Goal: Register for event/course

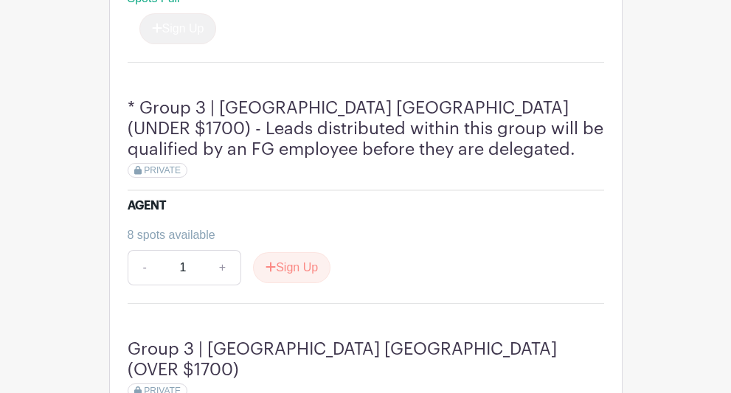
scroll to position [1266, 0]
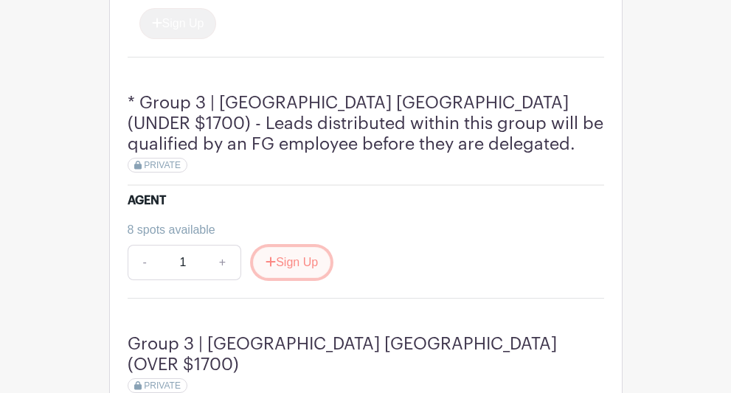
click at [287, 252] on button "Sign Up" at bounding box center [291, 262] width 77 height 31
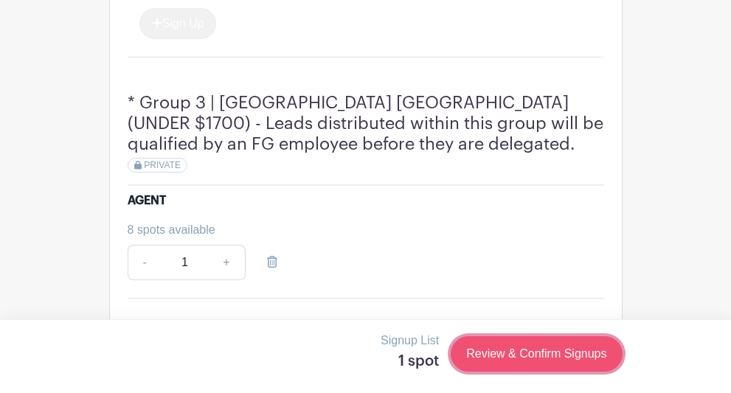
click at [590, 356] on link "Review & Confirm Signups" at bounding box center [536, 354] width 171 height 35
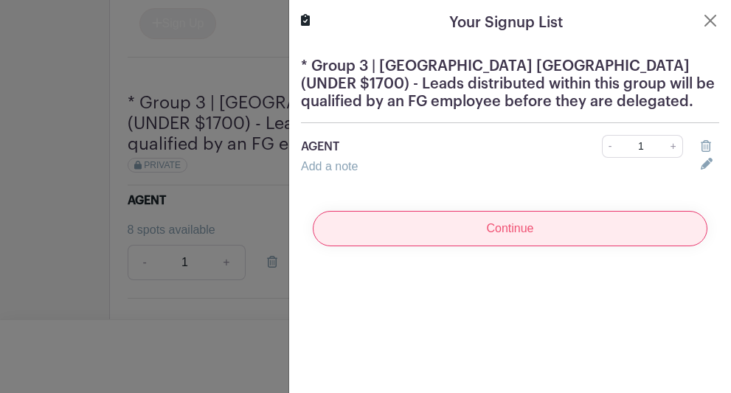
click at [555, 232] on input "Continue" at bounding box center [510, 228] width 395 height 35
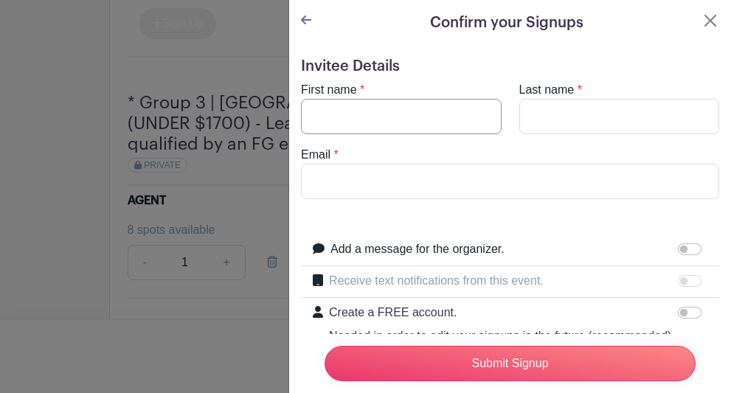
click at [458, 125] on input "First name" at bounding box center [401, 116] width 201 height 35
type input "[PERSON_NAME]"
type input "[PERSON_NAME][EMAIL_ADDRESS][DOMAIN_NAME]"
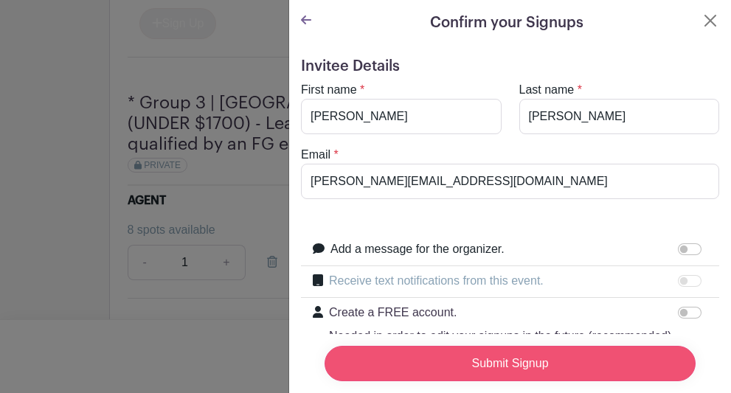
click at [464, 370] on input "Submit Signup" at bounding box center [510, 363] width 371 height 35
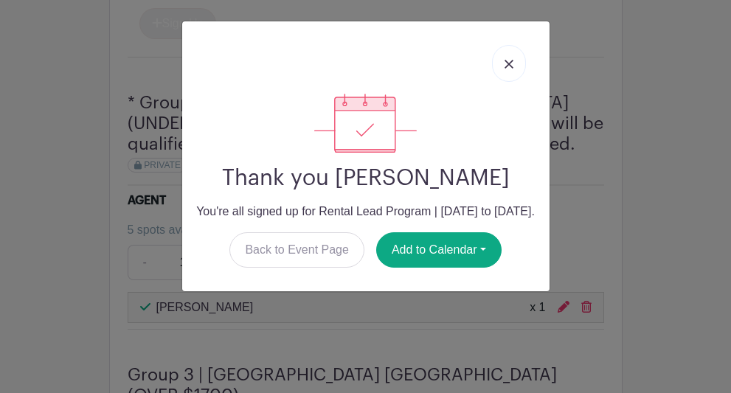
click at [498, 83] on div at bounding box center [366, 63] width 344 height 61
click at [498, 73] on link at bounding box center [509, 63] width 34 height 37
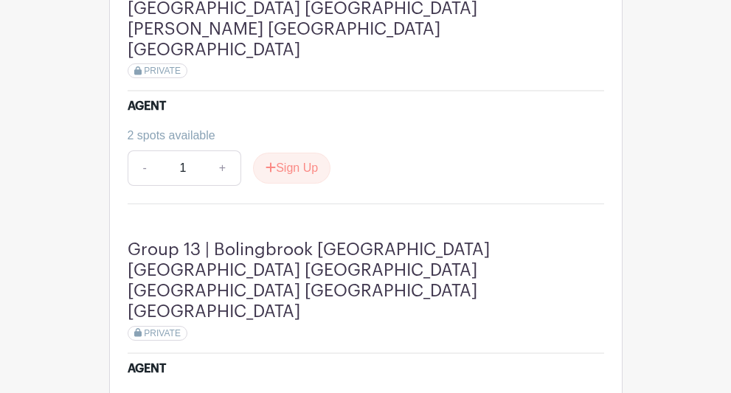
scroll to position [4445, 0]
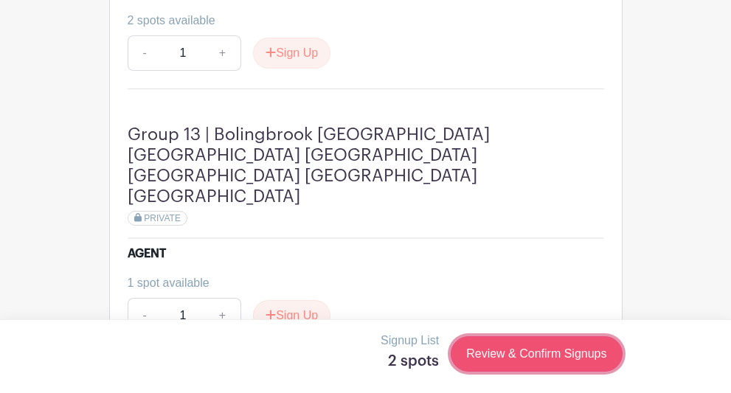
click at [521, 351] on link "Review & Confirm Signups" at bounding box center [536, 354] width 171 height 35
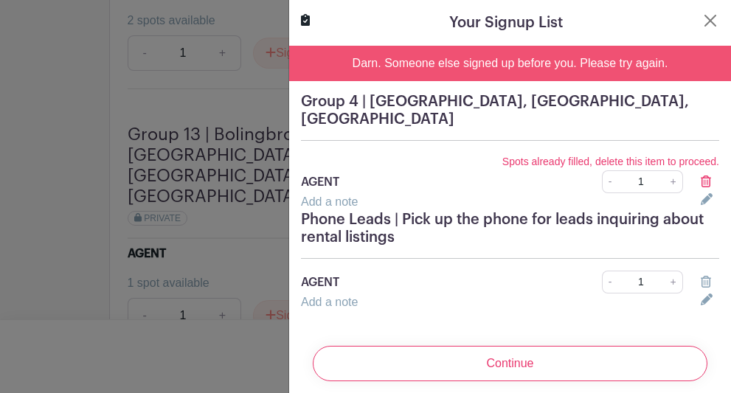
click at [708, 182] on icon at bounding box center [706, 182] width 10 height 12
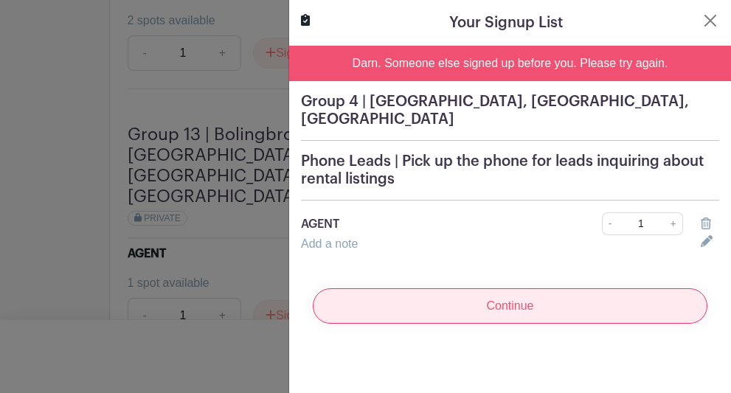
click at [545, 308] on input "Continue" at bounding box center [510, 306] width 395 height 35
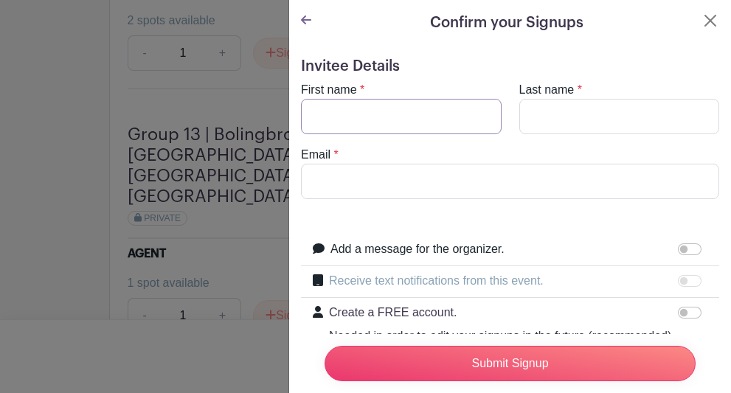
click at [387, 123] on input "First name" at bounding box center [401, 116] width 201 height 35
type input "[PERSON_NAME]"
type input "[PERSON_NAME][EMAIL_ADDRESS][DOMAIN_NAME]"
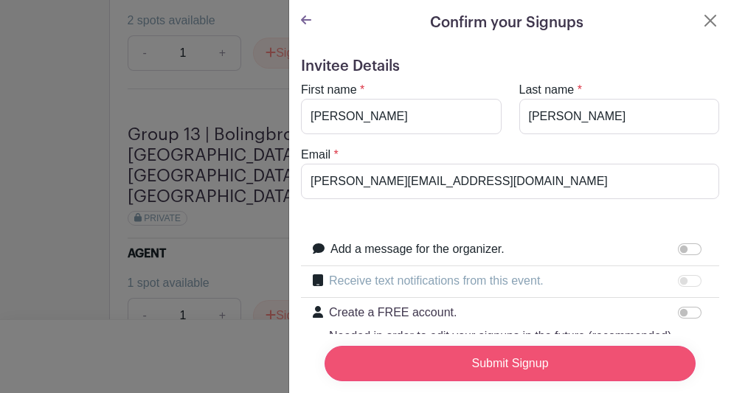
click at [443, 365] on input "Submit Signup" at bounding box center [510, 363] width 371 height 35
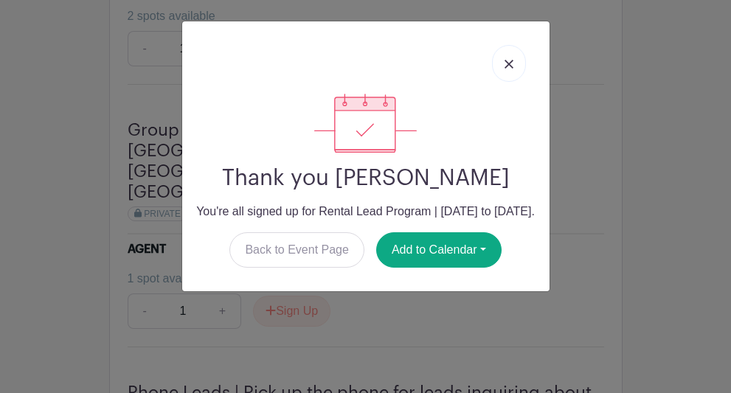
scroll to position [4437, 0]
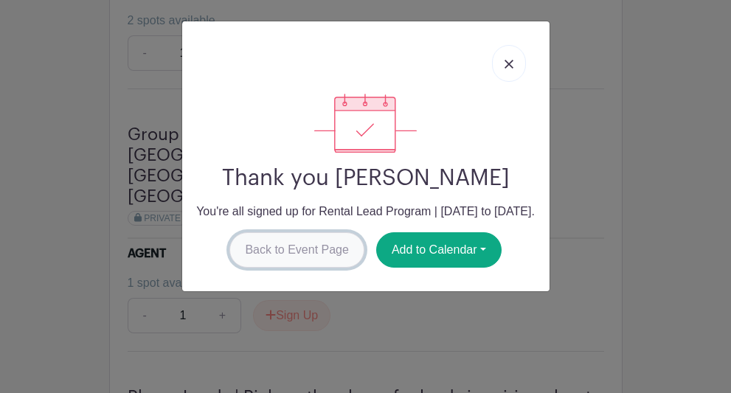
click at [314, 268] on link "Back to Event Page" at bounding box center [297, 249] width 135 height 35
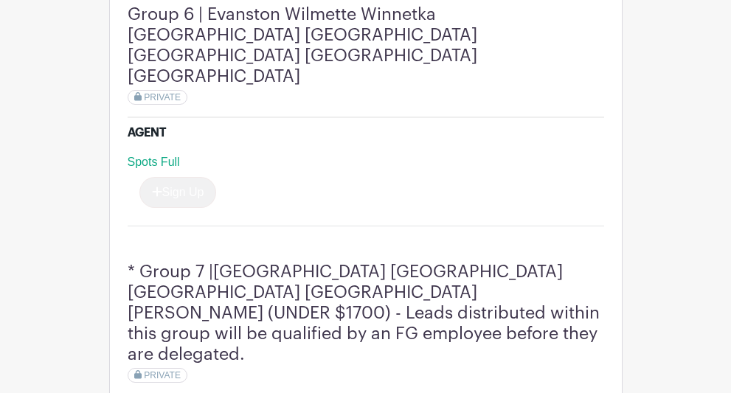
scroll to position [2327, 0]
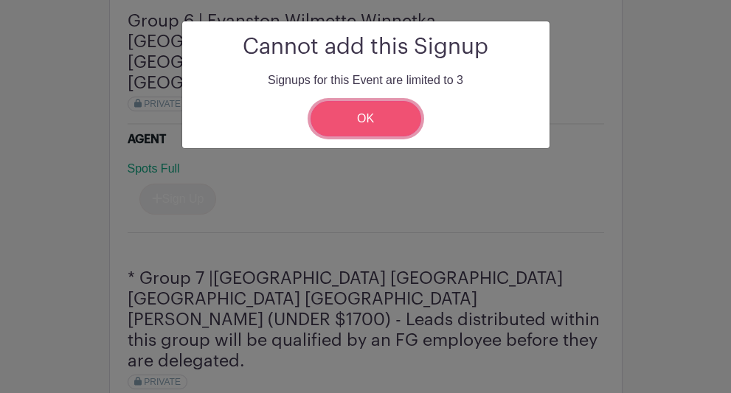
click at [362, 120] on link "OK" at bounding box center [366, 118] width 111 height 35
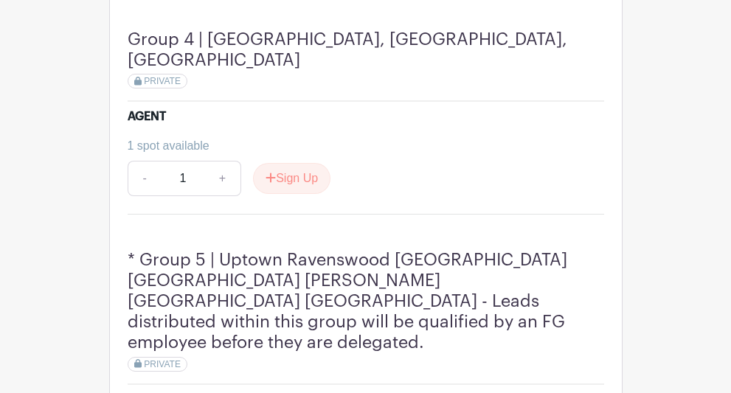
scroll to position [1820, 0]
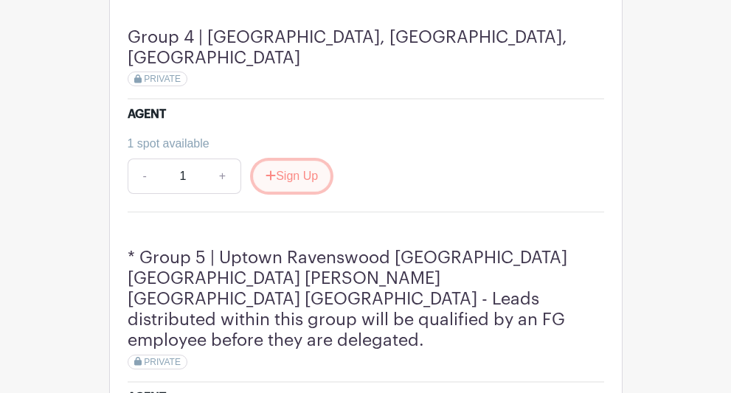
click at [322, 161] on button "Sign Up" at bounding box center [291, 176] width 77 height 31
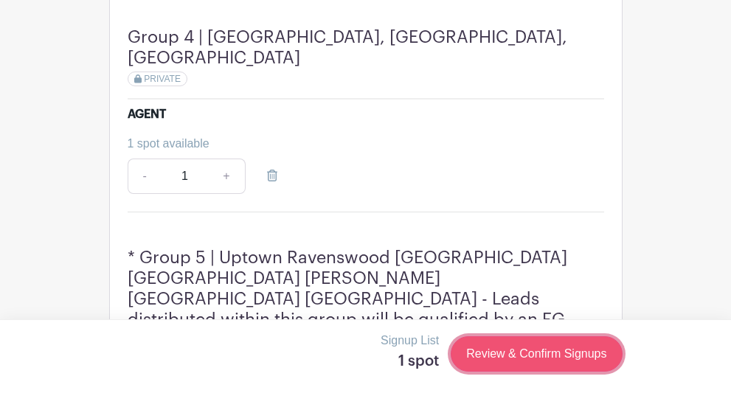
click at [539, 345] on link "Review & Confirm Signups" at bounding box center [536, 354] width 171 height 35
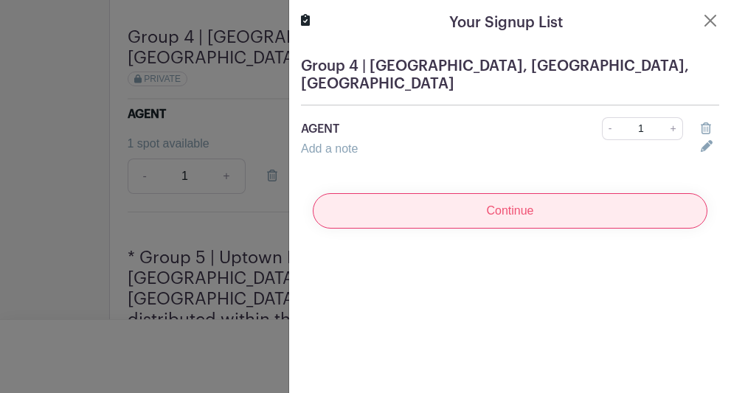
click at [559, 210] on input "Continue" at bounding box center [510, 210] width 395 height 35
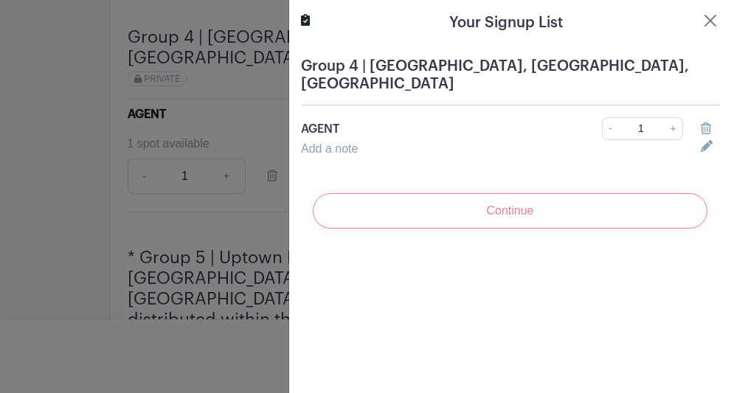
click at [523, 210] on div "Continue" at bounding box center [510, 211] width 418 height 59
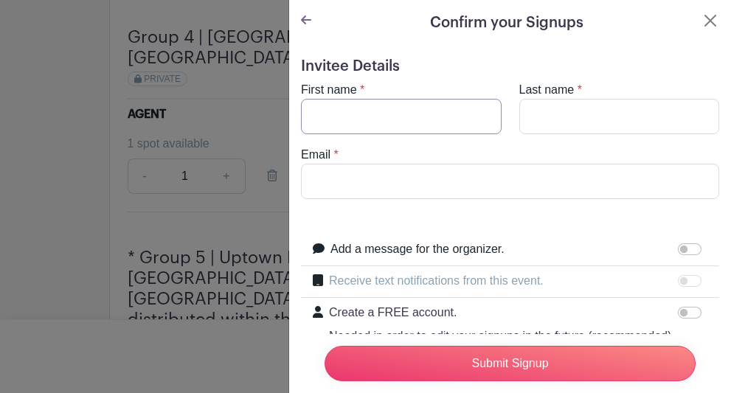
click at [453, 118] on input "First name" at bounding box center [401, 116] width 201 height 35
type input "[PERSON_NAME]"
type input "[PERSON_NAME][EMAIL_ADDRESS][DOMAIN_NAME]"
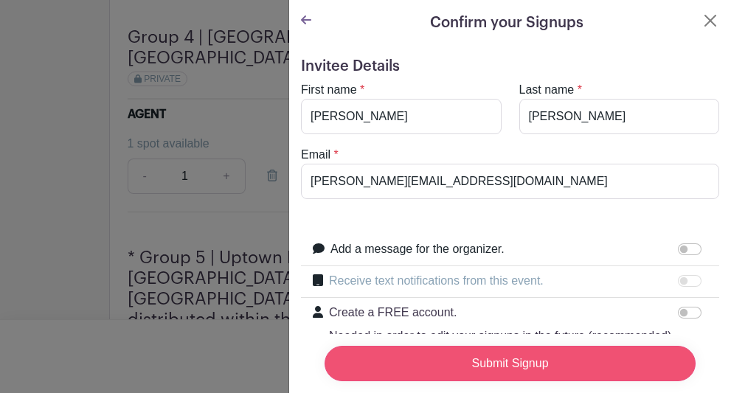
click at [469, 360] on input "Submit Signup" at bounding box center [510, 363] width 371 height 35
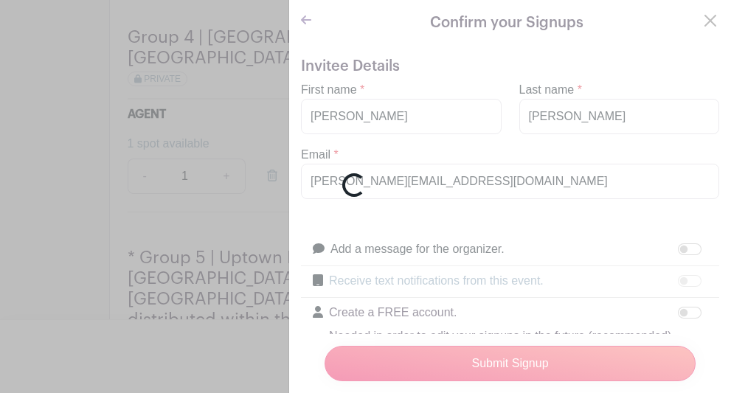
scroll to position [1815, 0]
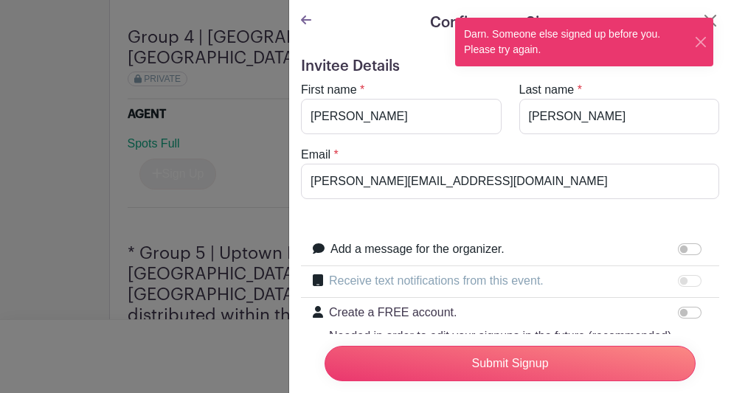
click at [710, 20] on div "Darn. Someone else signed up before you. Please try again." at bounding box center [584, 42] width 258 height 49
click at [714, 20] on button "Close" at bounding box center [711, 21] width 18 height 18
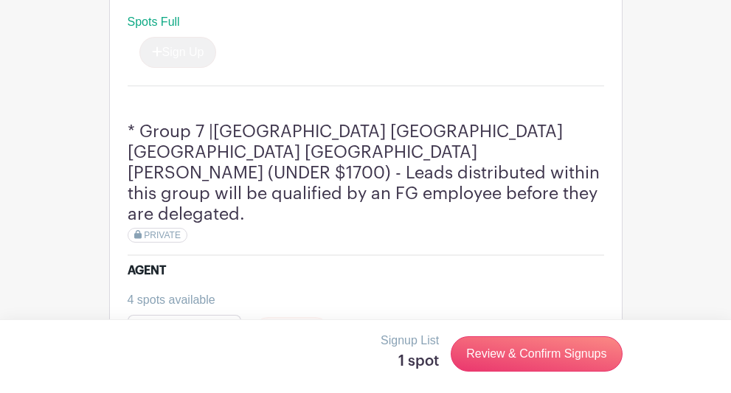
scroll to position [2479, 0]
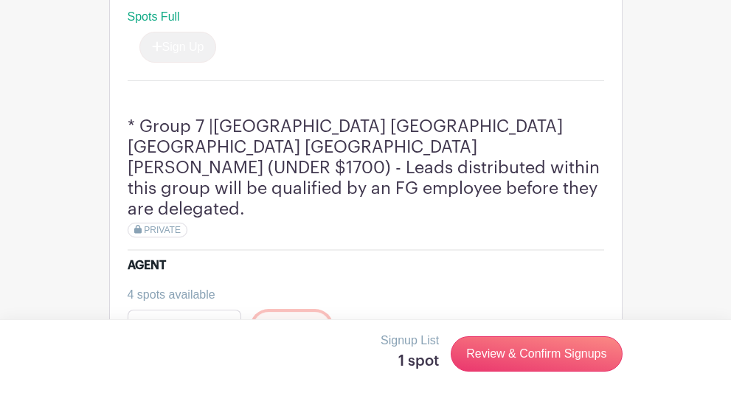
click at [307, 312] on button "Sign Up" at bounding box center [291, 327] width 77 height 31
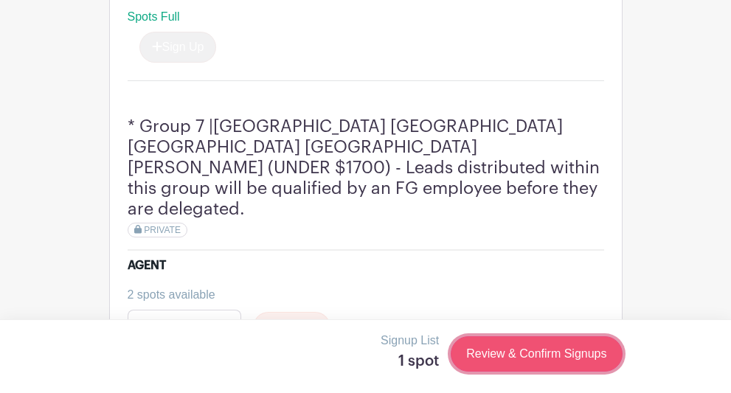
click at [528, 353] on link "Review & Confirm Signups" at bounding box center [536, 354] width 171 height 35
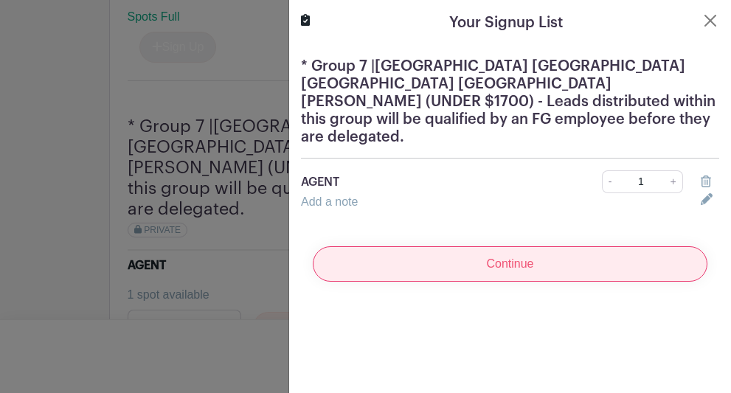
click at [466, 246] on input "Continue" at bounding box center [510, 263] width 395 height 35
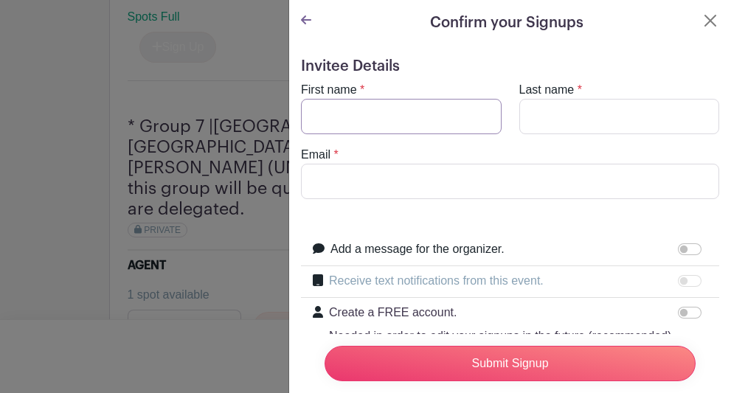
click at [435, 122] on input "First name" at bounding box center [401, 116] width 201 height 35
type input "[PERSON_NAME]"
type input "[PERSON_NAME][EMAIL_ADDRESS][DOMAIN_NAME]"
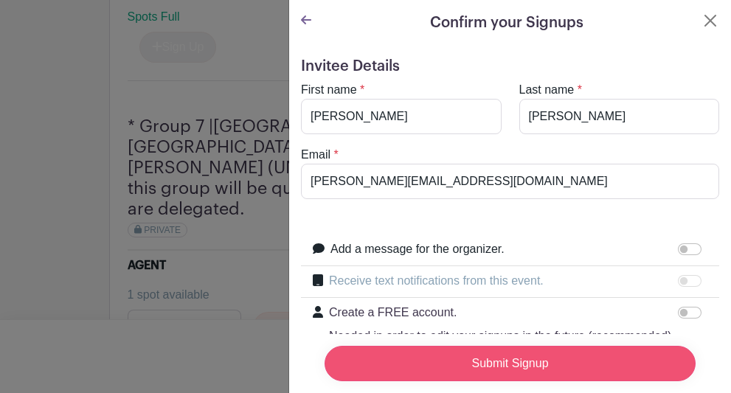
click at [458, 352] on input "Submit Signup" at bounding box center [510, 363] width 371 height 35
